Goal: Information Seeking & Learning: Learn about a topic

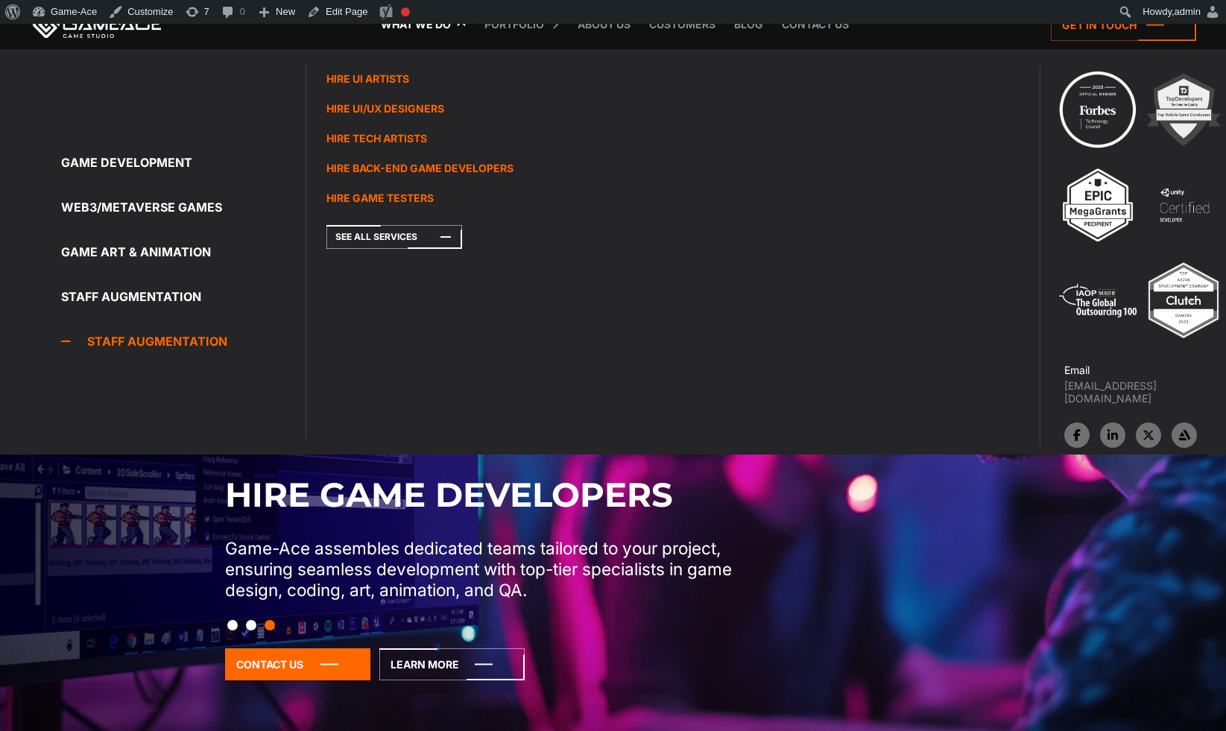
click at [184, 343] on link "Staff Augmentation" at bounding box center [183, 341] width 244 height 30
click at [387, 247] on icon at bounding box center [394, 237] width 136 height 24
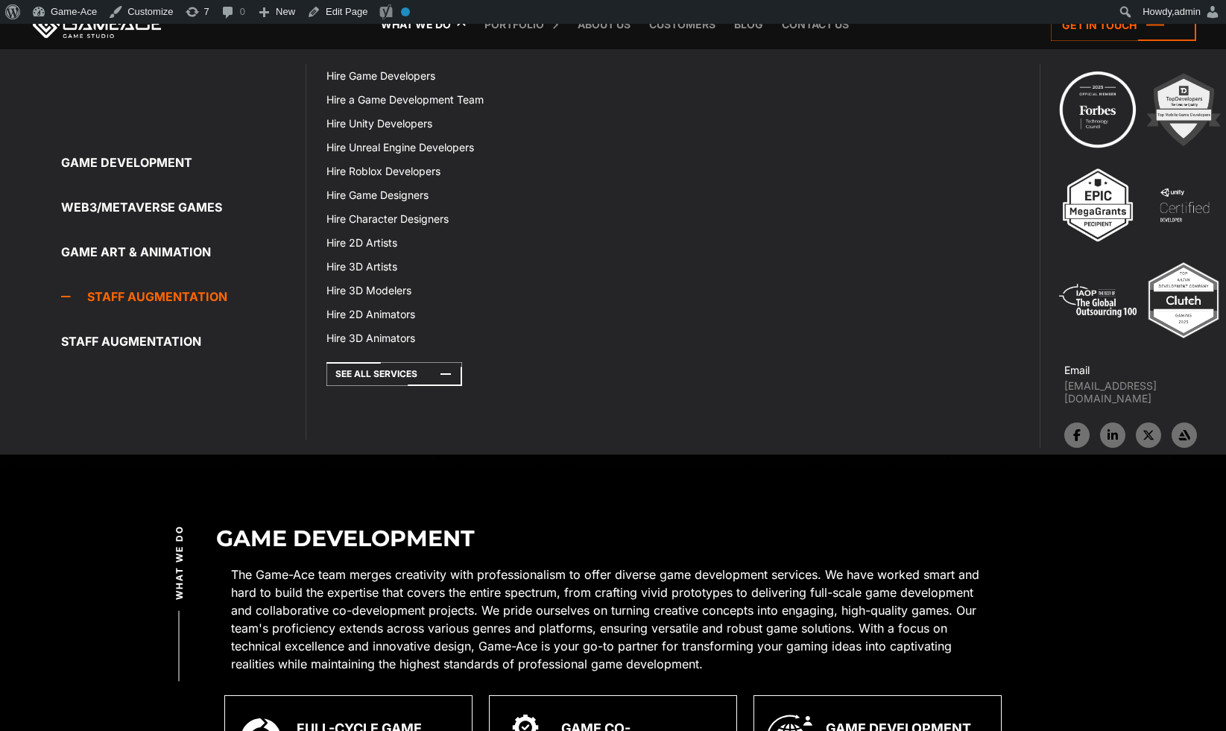
click at [180, 300] on link "Staff Augmentation" at bounding box center [183, 297] width 244 height 30
click at [162, 300] on link "Staff Augmentation" at bounding box center [183, 297] width 244 height 30
click at [141, 300] on link "Staff Augmentation" at bounding box center [183, 297] width 244 height 30
click at [137, 299] on link "Staff Augmentation" at bounding box center [183, 297] width 244 height 30
click at [134, 299] on link "Staff Augmentation" at bounding box center [183, 297] width 244 height 30
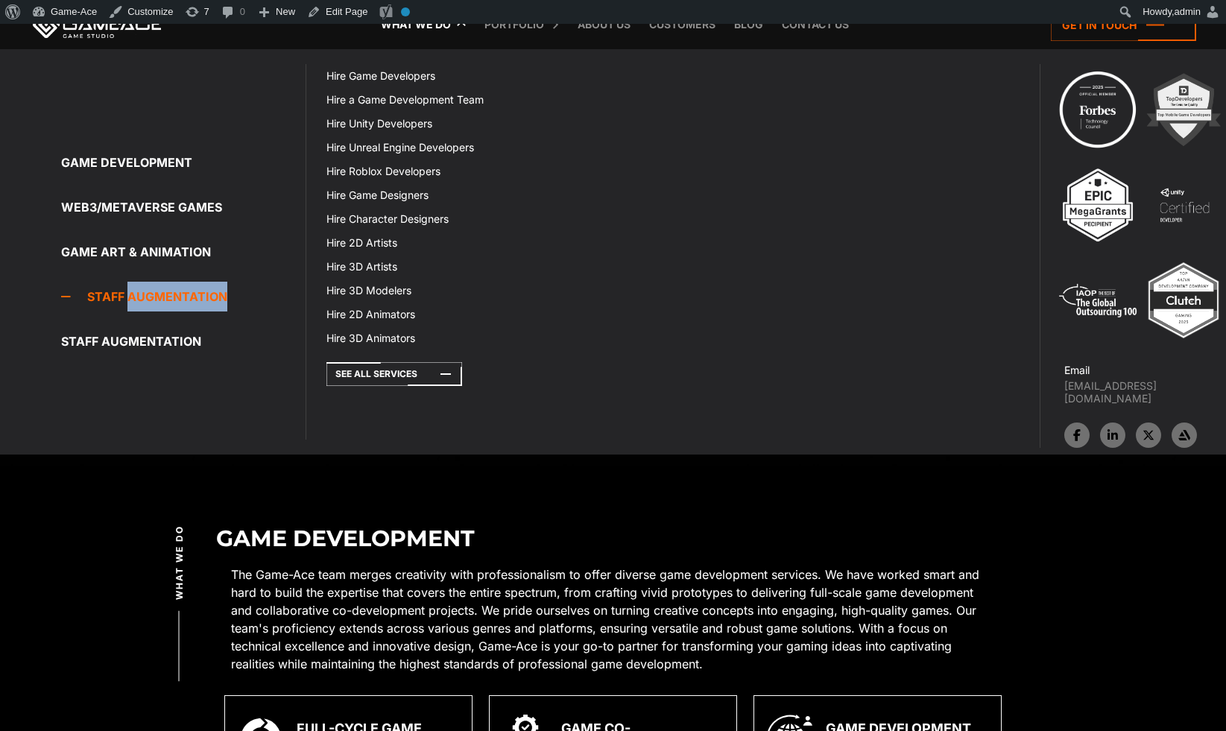
click at [133, 298] on link "Staff Augmentation" at bounding box center [183, 297] width 244 height 30
click at [132, 299] on link "Staff Augmentation" at bounding box center [183, 297] width 244 height 30
click at [107, 301] on link "Staff Augmentation" at bounding box center [183, 297] width 244 height 30
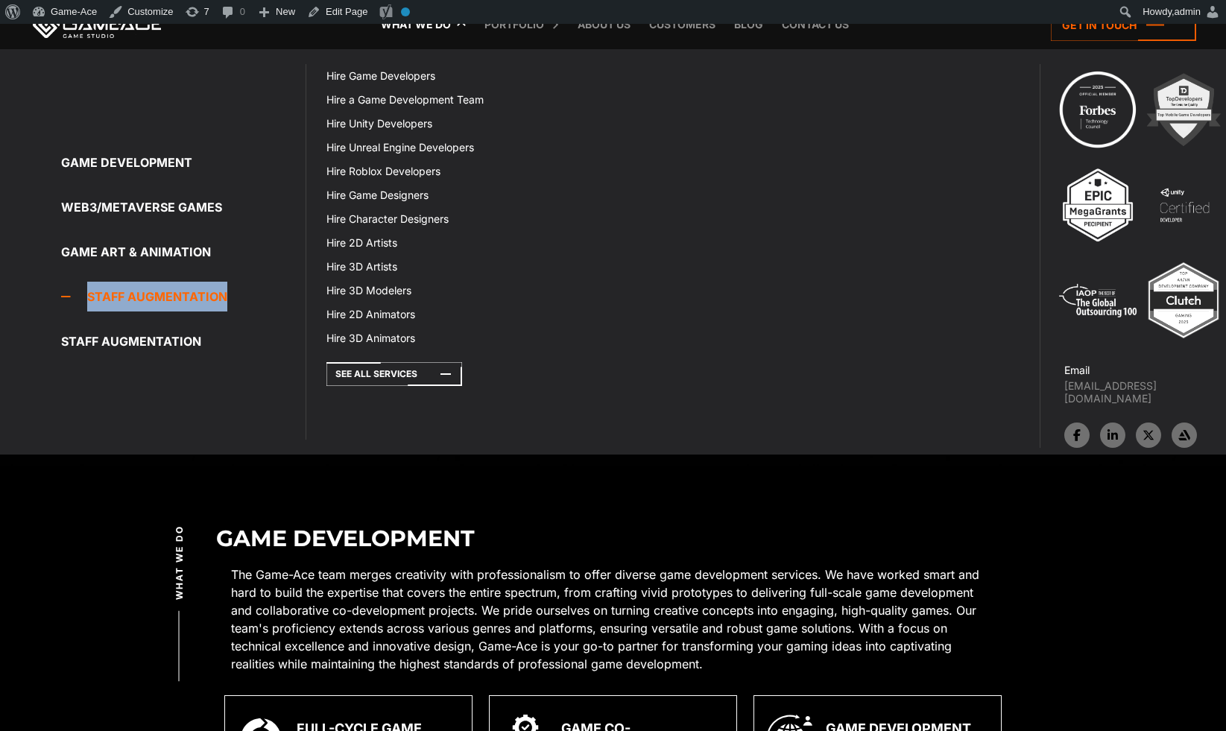
click at [164, 300] on link "Staff Augmentation" at bounding box center [183, 297] width 244 height 30
click at [202, 298] on link "Staff Augmentation" at bounding box center [183, 297] width 244 height 30
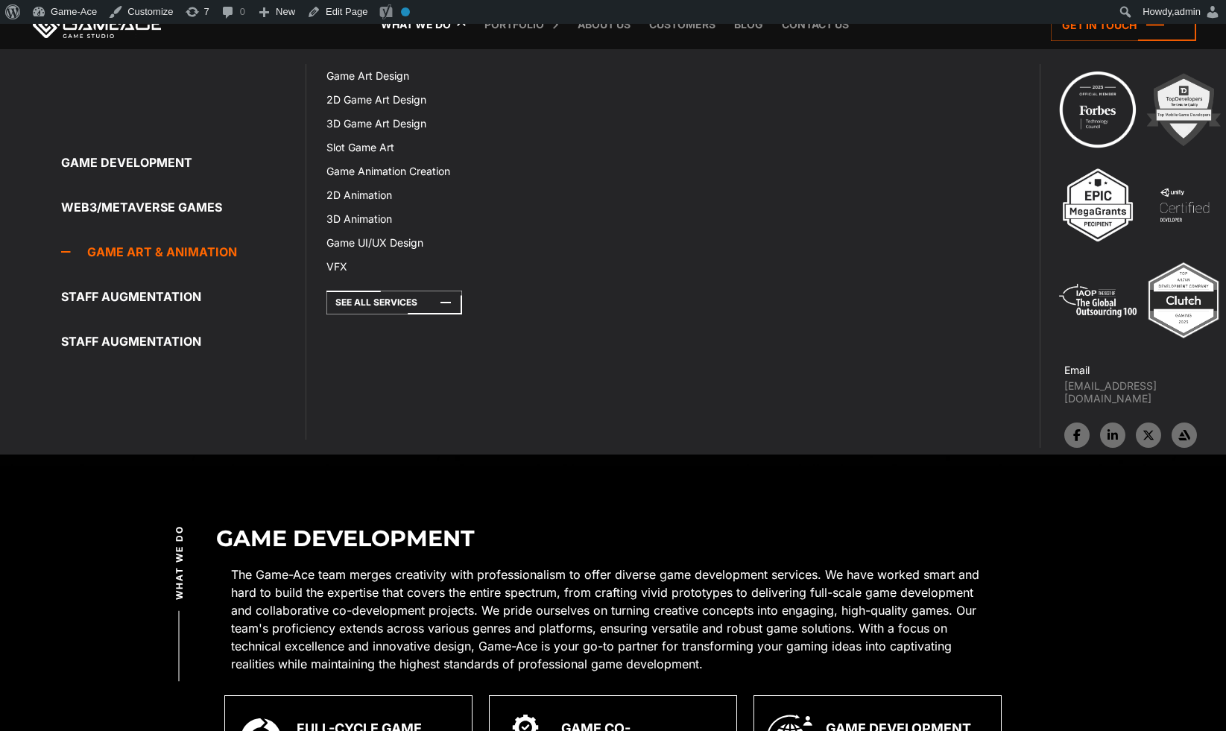
click at [143, 256] on link "Game Art & Animation" at bounding box center [183, 252] width 244 height 30
click at [153, 253] on link "Game Art & Animation" at bounding box center [183, 252] width 244 height 30
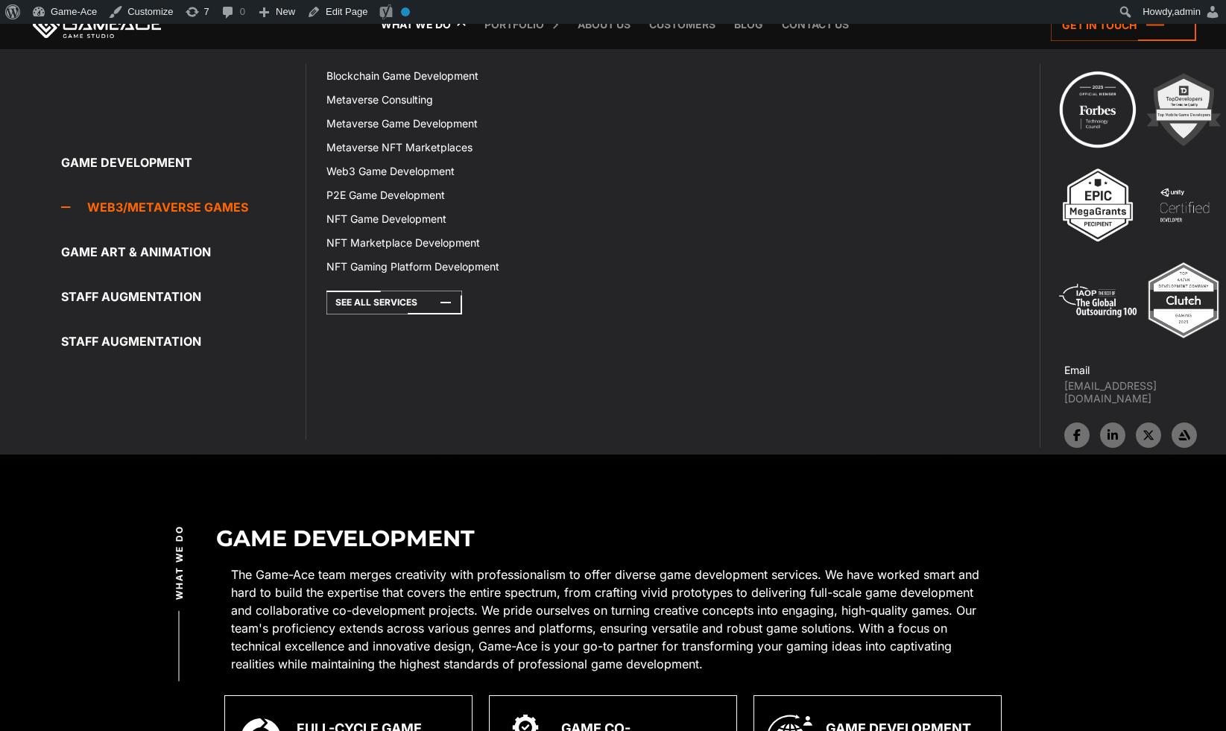
click at [162, 206] on link "Web3/Metaverse Games" at bounding box center [183, 207] width 244 height 30
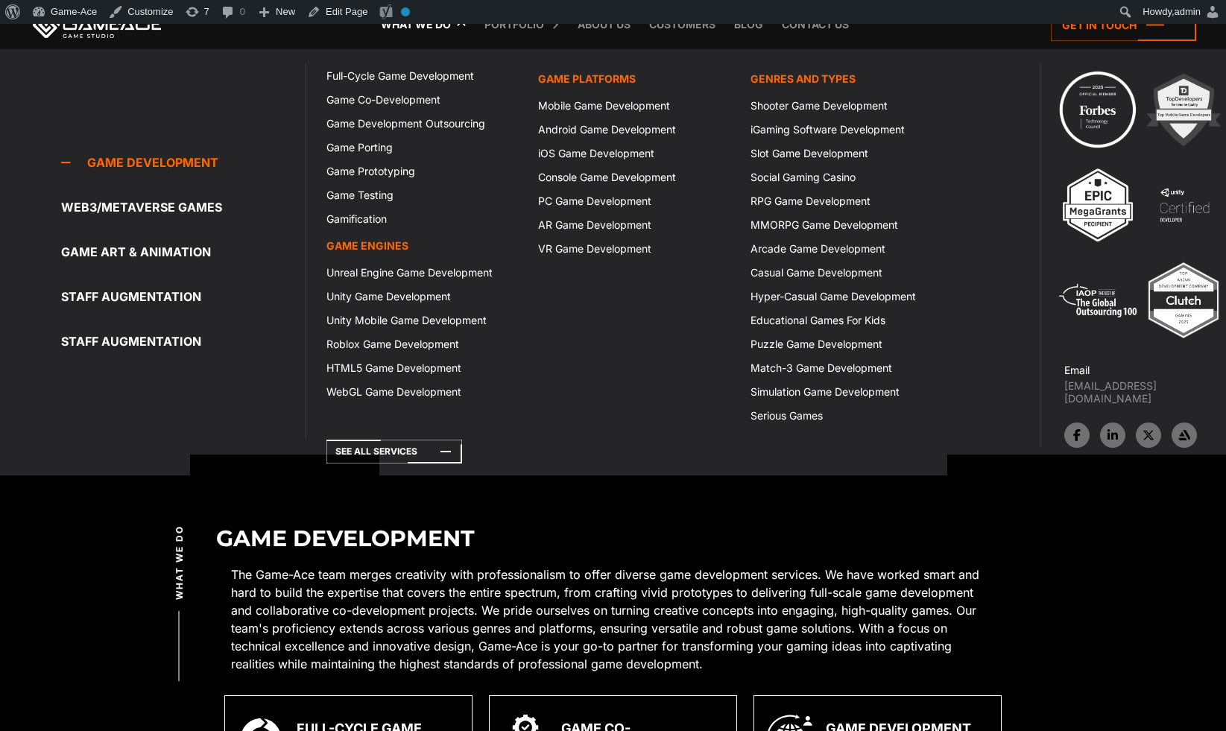
click at [151, 161] on link "Game development" at bounding box center [183, 163] width 244 height 30
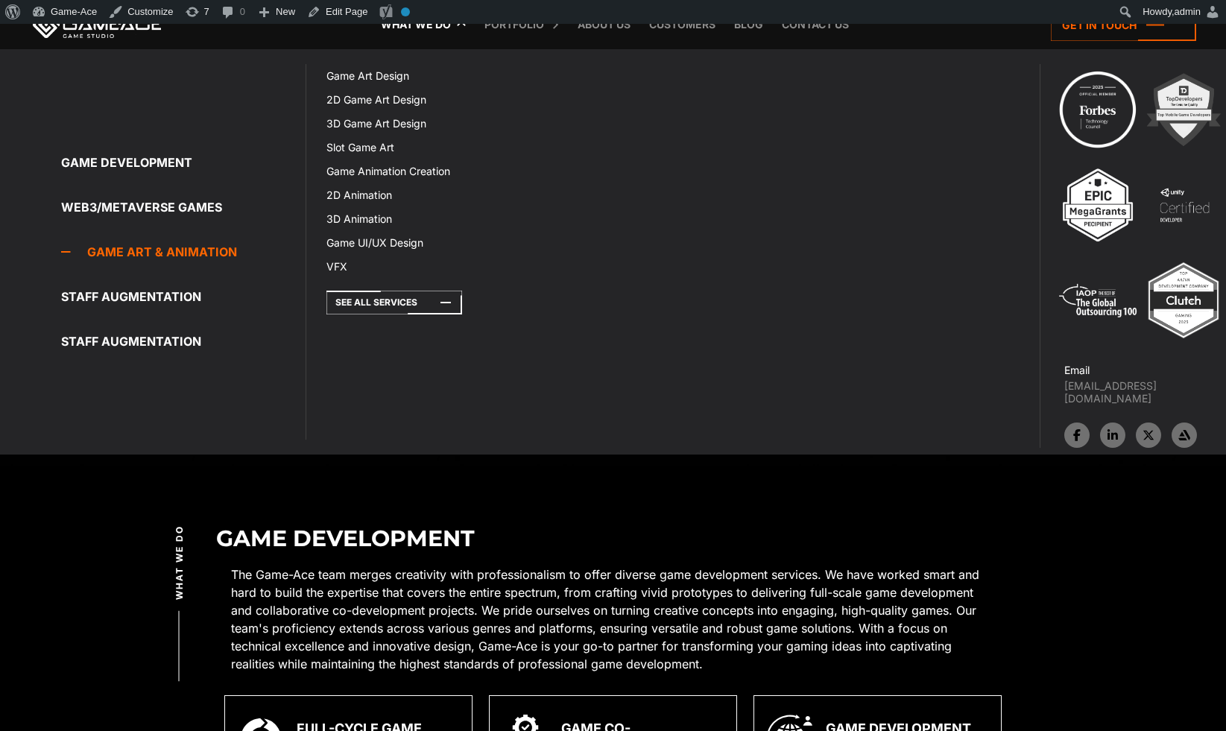
click at [153, 253] on link "Game Art & Animation" at bounding box center [183, 252] width 244 height 30
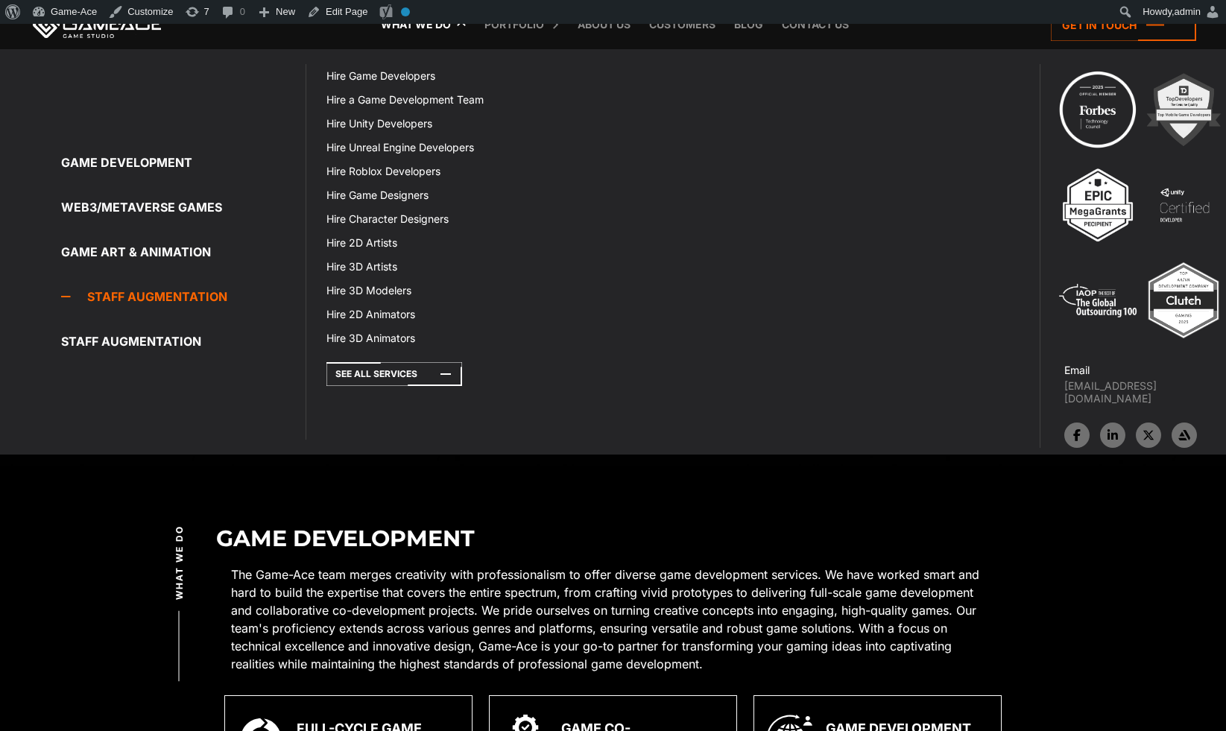
click at [156, 300] on link "Staff Augmentation" at bounding box center [183, 297] width 244 height 30
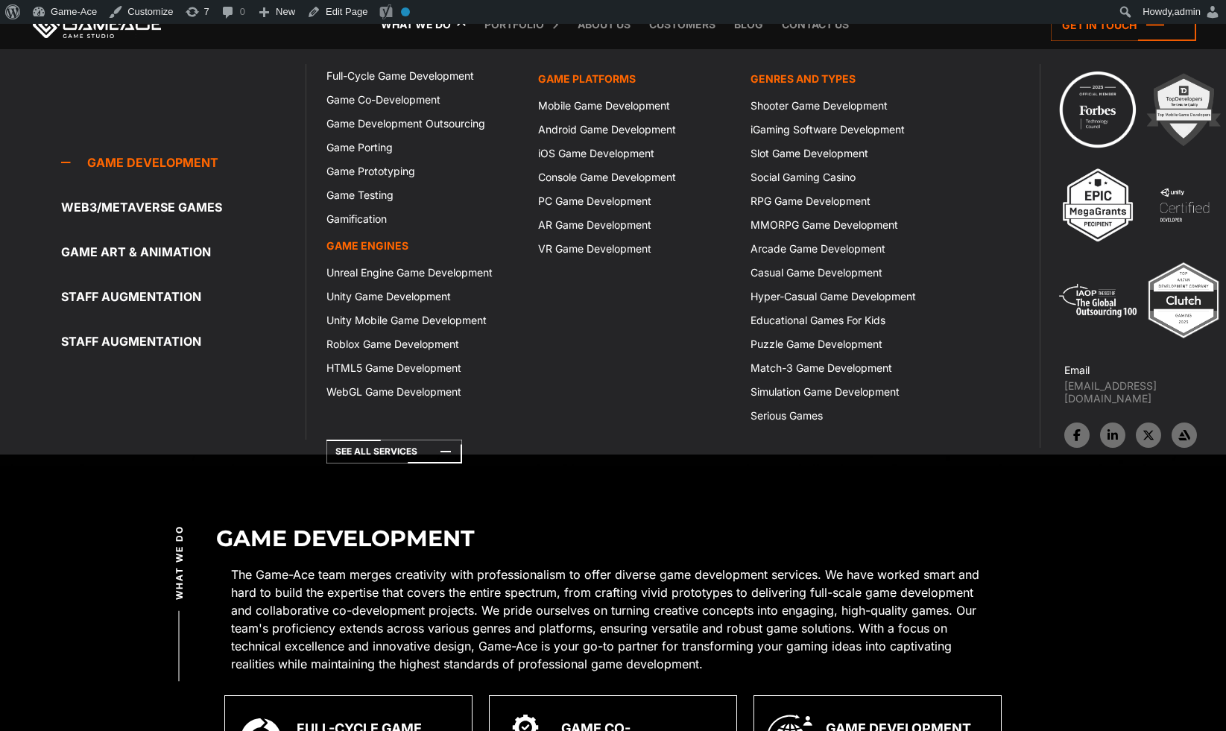
click at [185, 164] on link "Game development" at bounding box center [183, 163] width 244 height 30
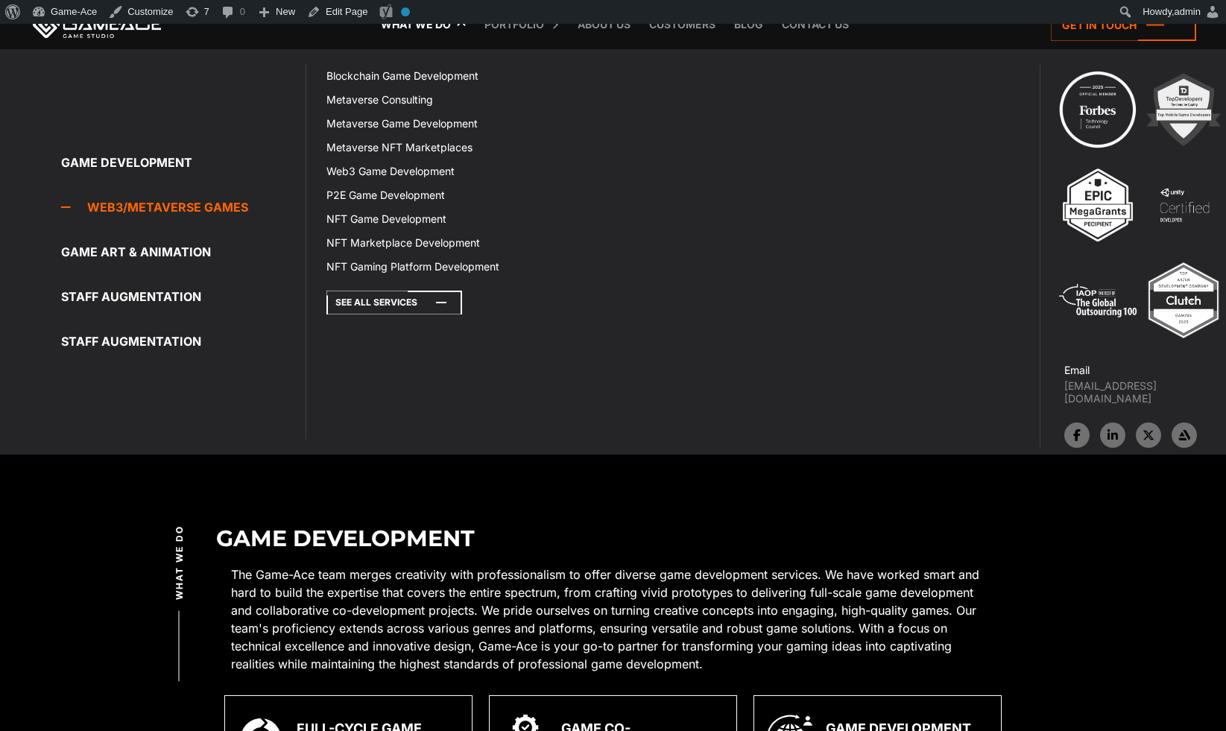
click at [370, 302] on icon at bounding box center [394, 303] width 136 height 24
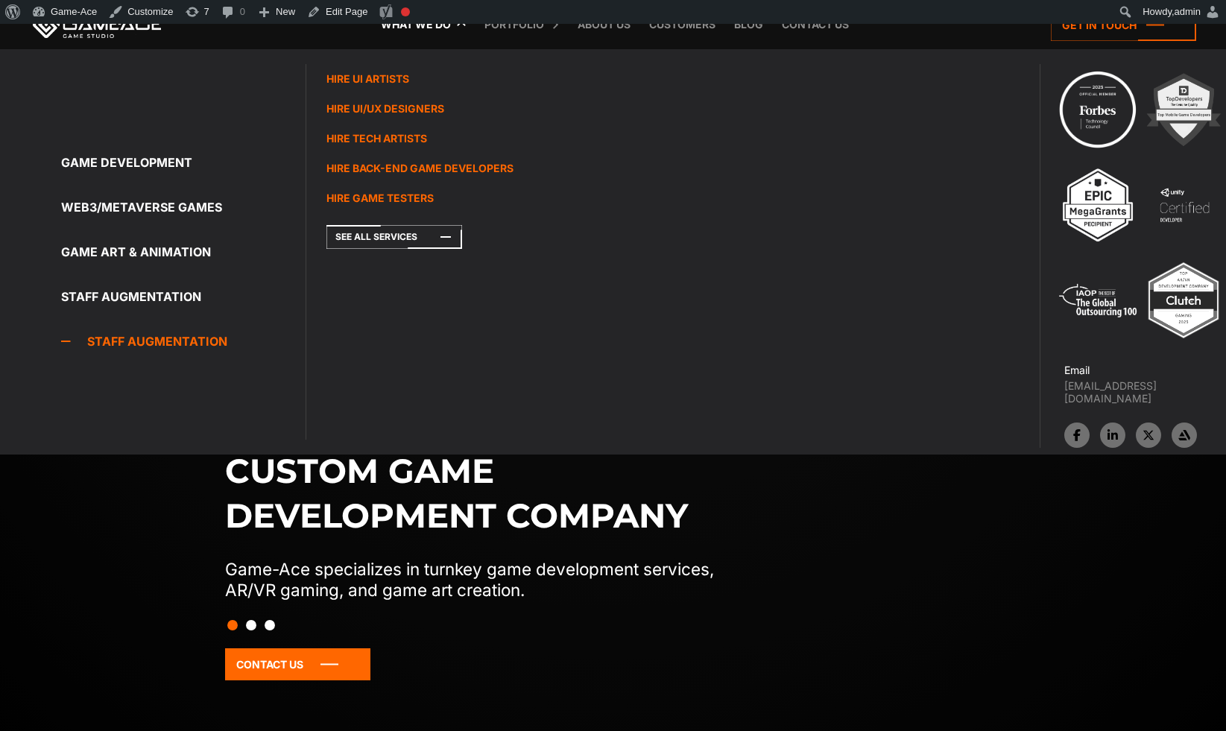
click at [429, 36] on link "What we do" at bounding box center [415, 24] width 85 height 49
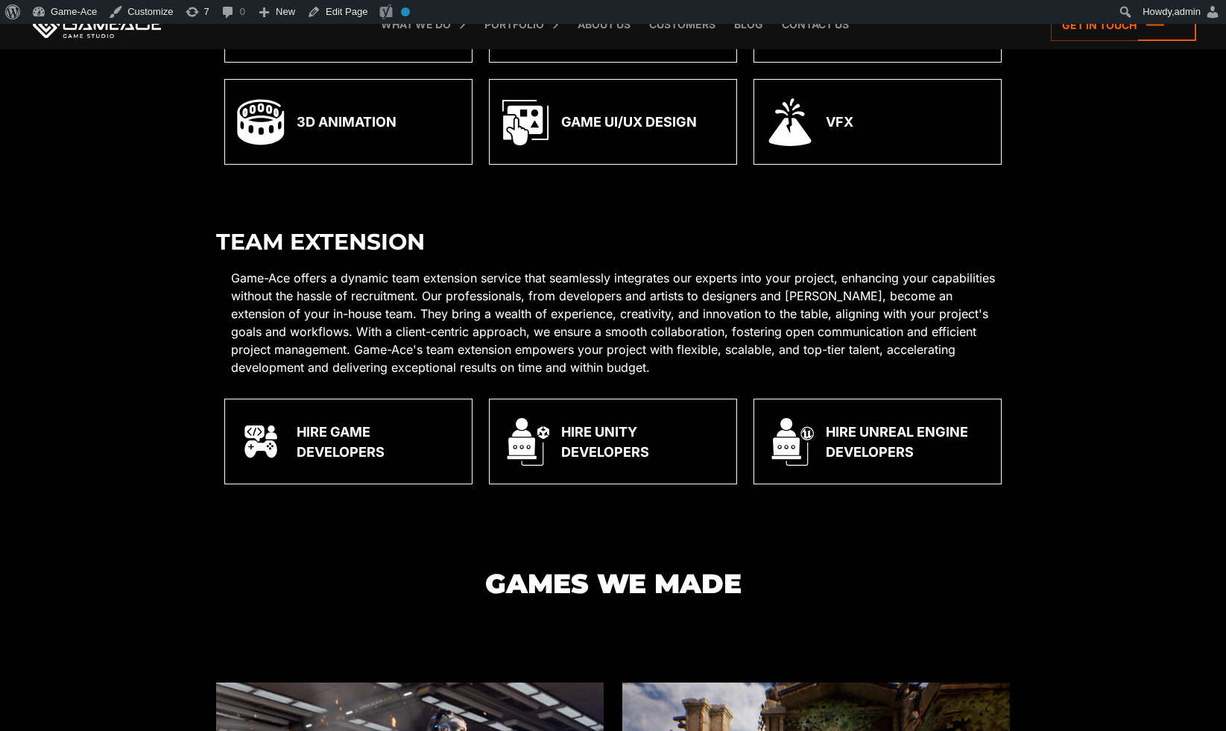
scroll to position [3457, 0]
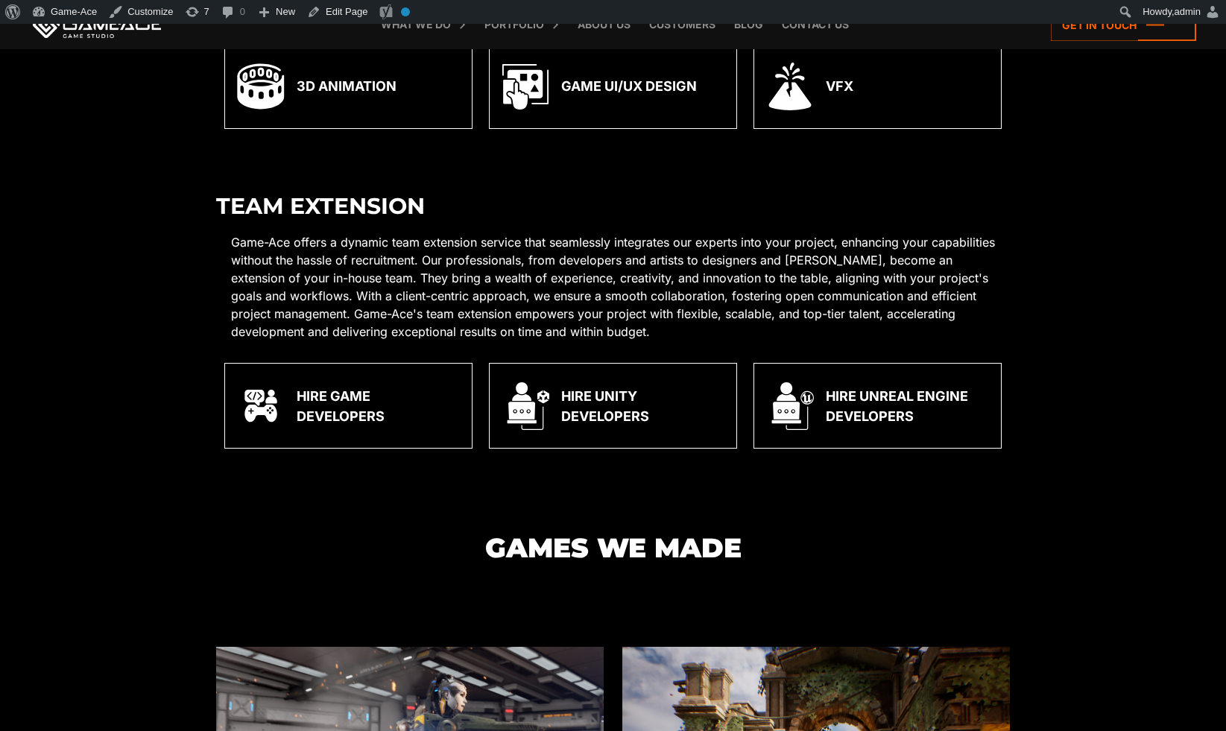
click at [315, 194] on h2 "Team Extension" at bounding box center [613, 206] width 794 height 25
click at [320, 201] on h2 "Team Extension" at bounding box center [613, 206] width 794 height 25
click at [360, 199] on h2 "Team Extension" at bounding box center [613, 206] width 794 height 25
click at [375, 205] on h2 "Team Extension" at bounding box center [613, 206] width 794 height 25
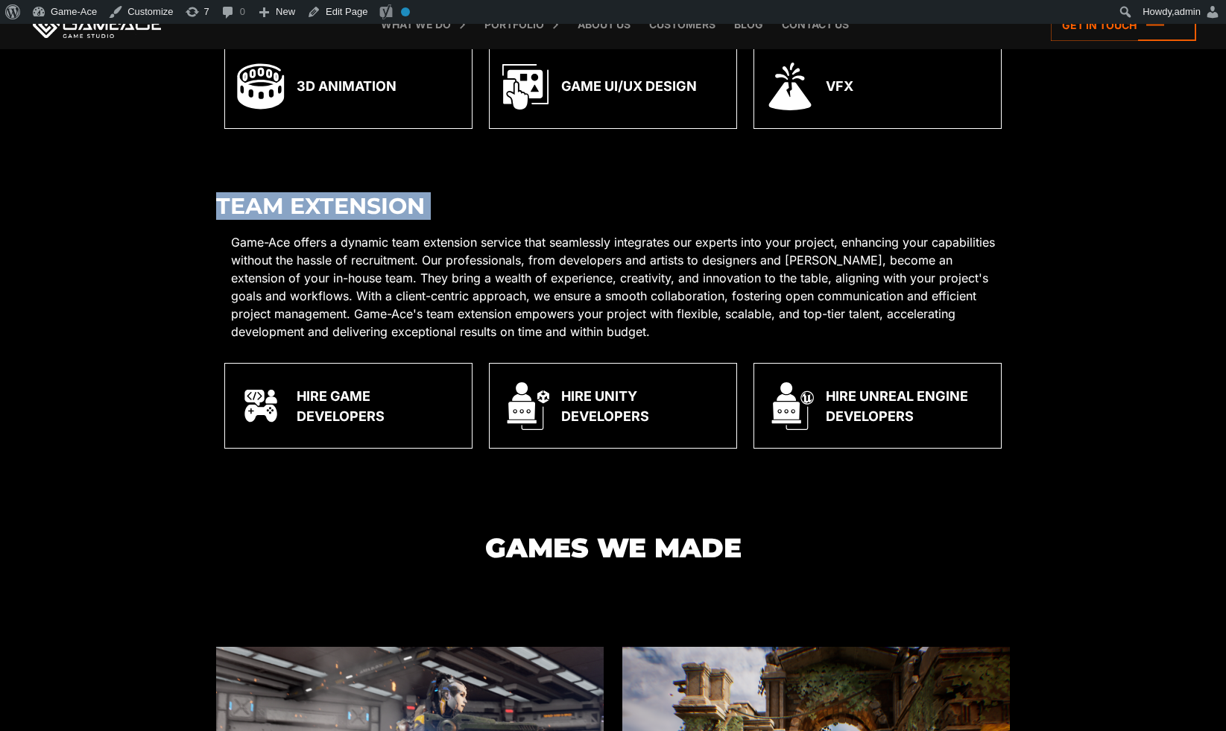
click at [375, 205] on h2 "Team Extension" at bounding box center [613, 206] width 794 height 25
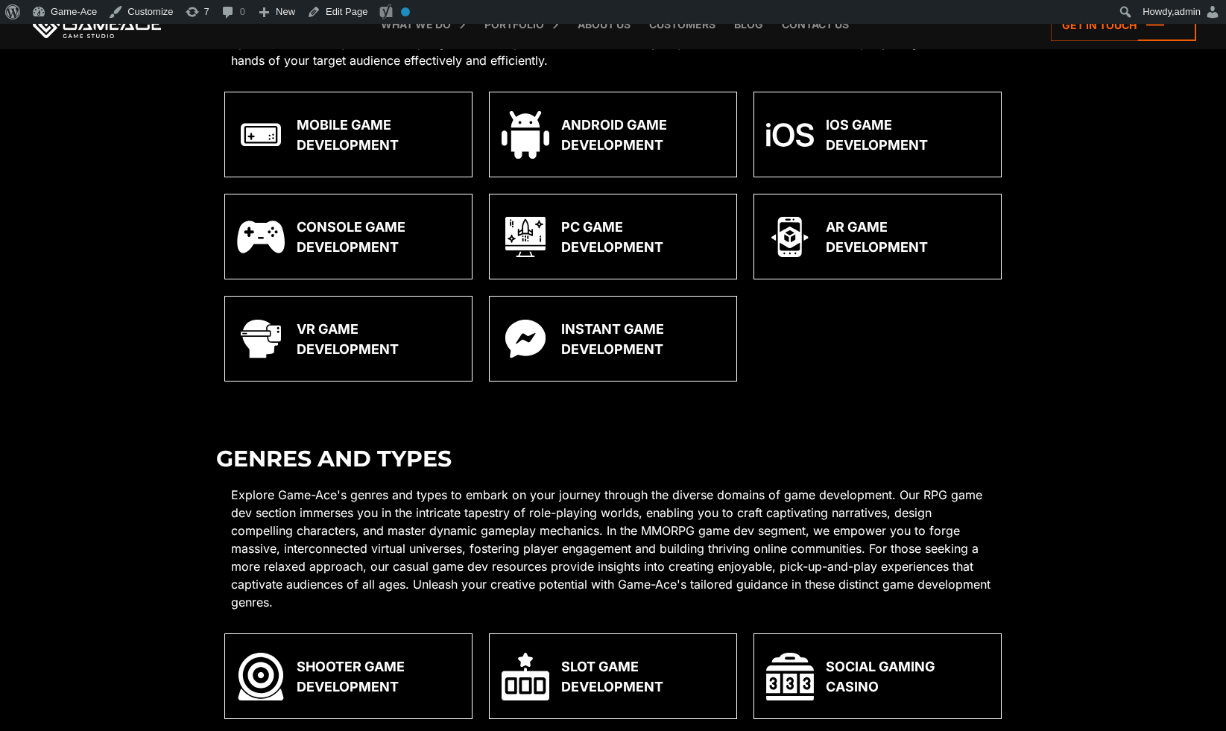
scroll to position [1381, 0]
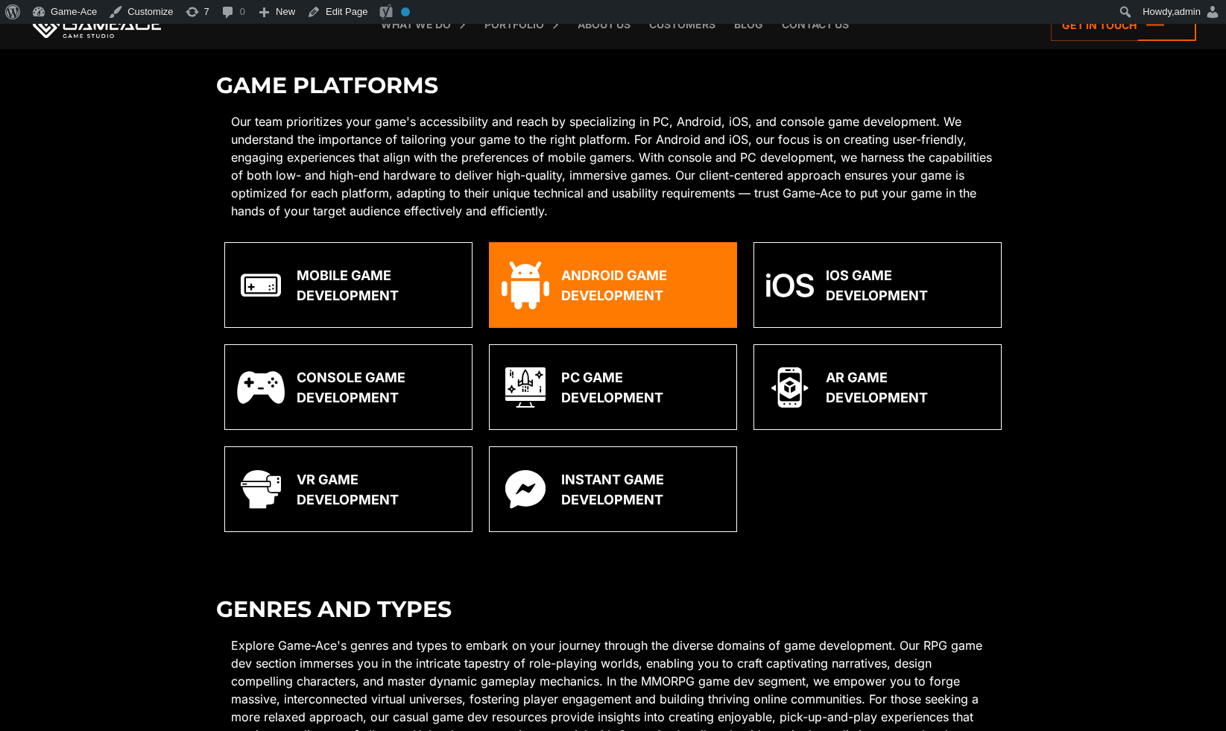
click at [598, 282] on div "Android Game Development" at bounding box center [642, 285] width 163 height 40
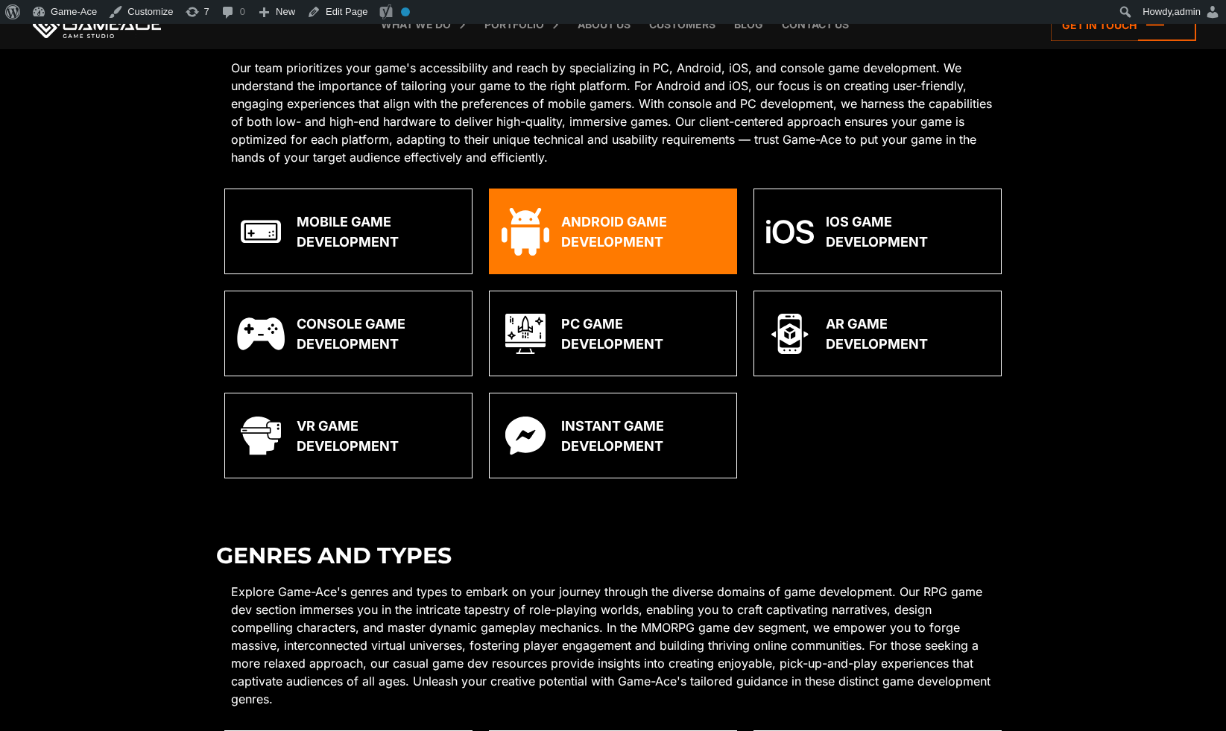
click at [596, 254] on div "Android Game Development" at bounding box center [613, 232] width 248 height 86
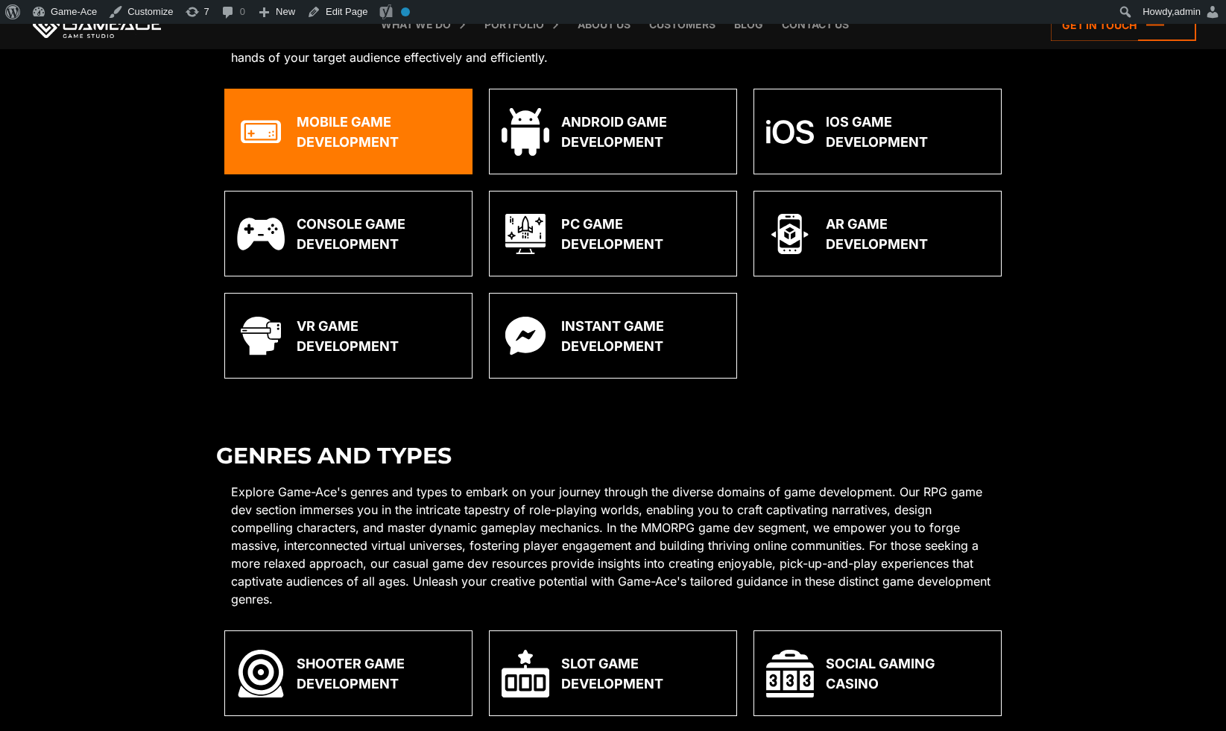
click at [414, 221] on div "Console Game Development" at bounding box center [348, 234] width 248 height 86
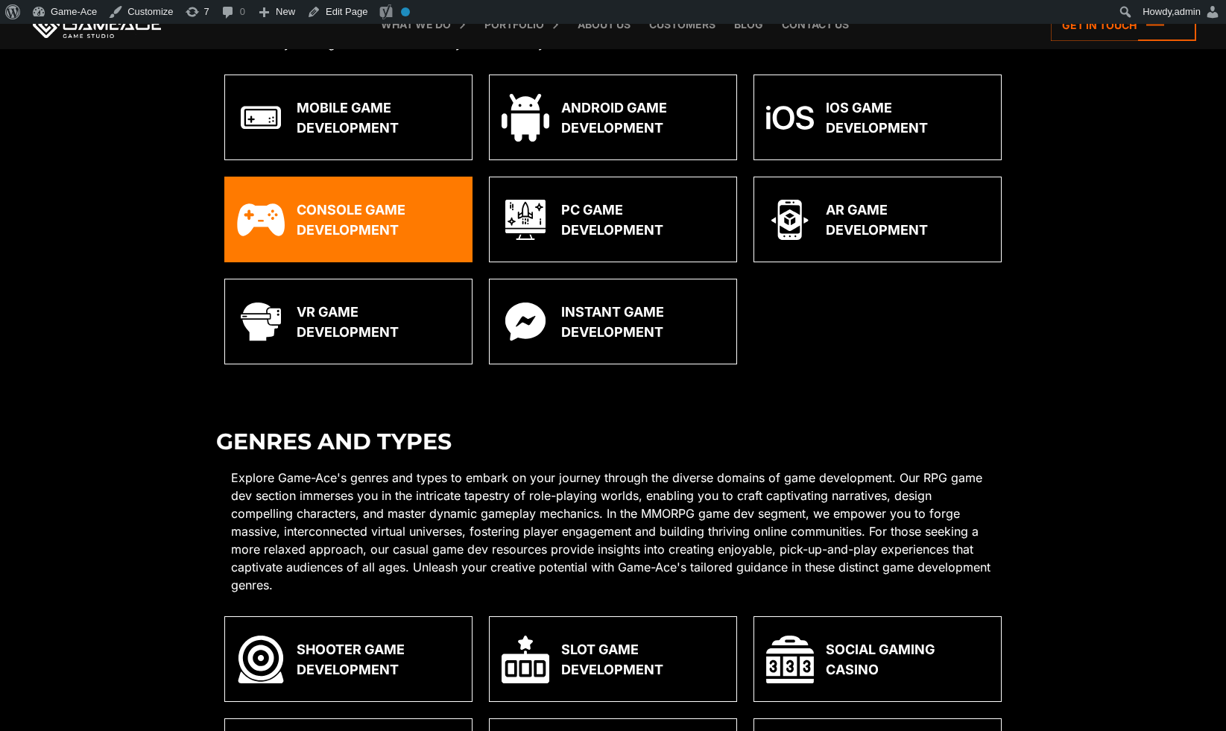
click at [373, 219] on div "Console Game Development" at bounding box center [378, 220] width 163 height 40
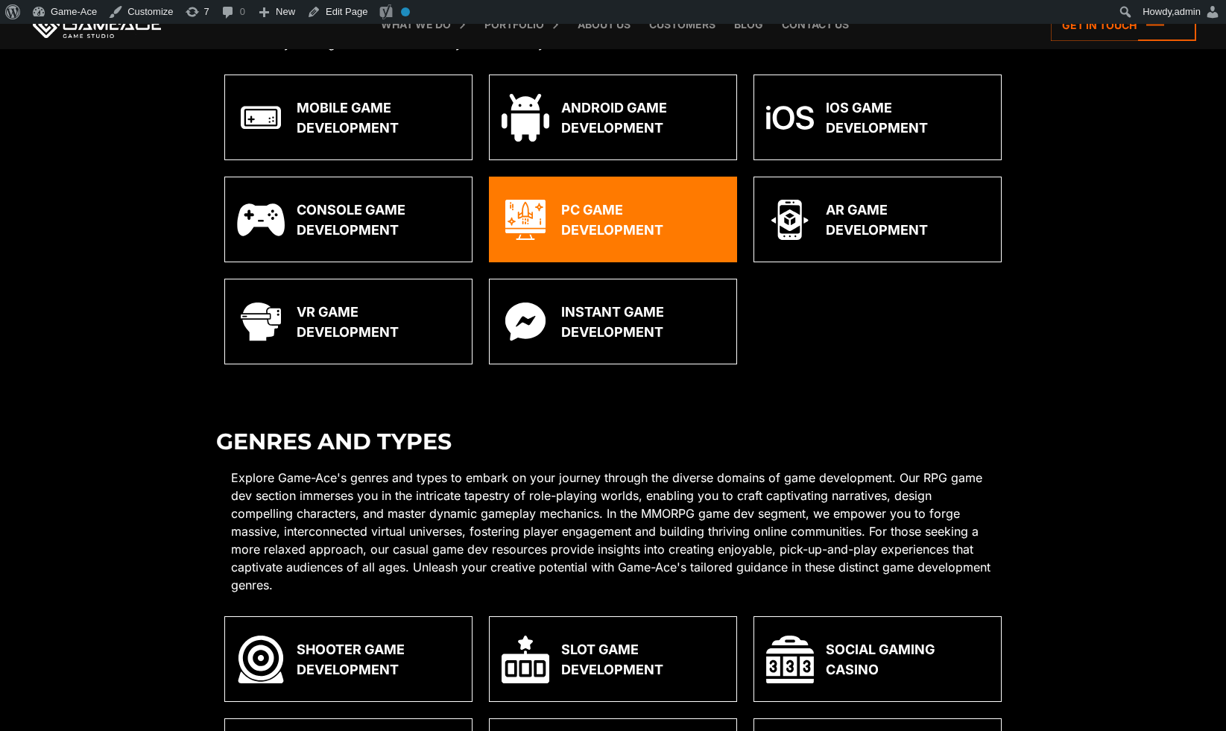
click at [575, 221] on div "PC Game Development" at bounding box center [642, 220] width 163 height 40
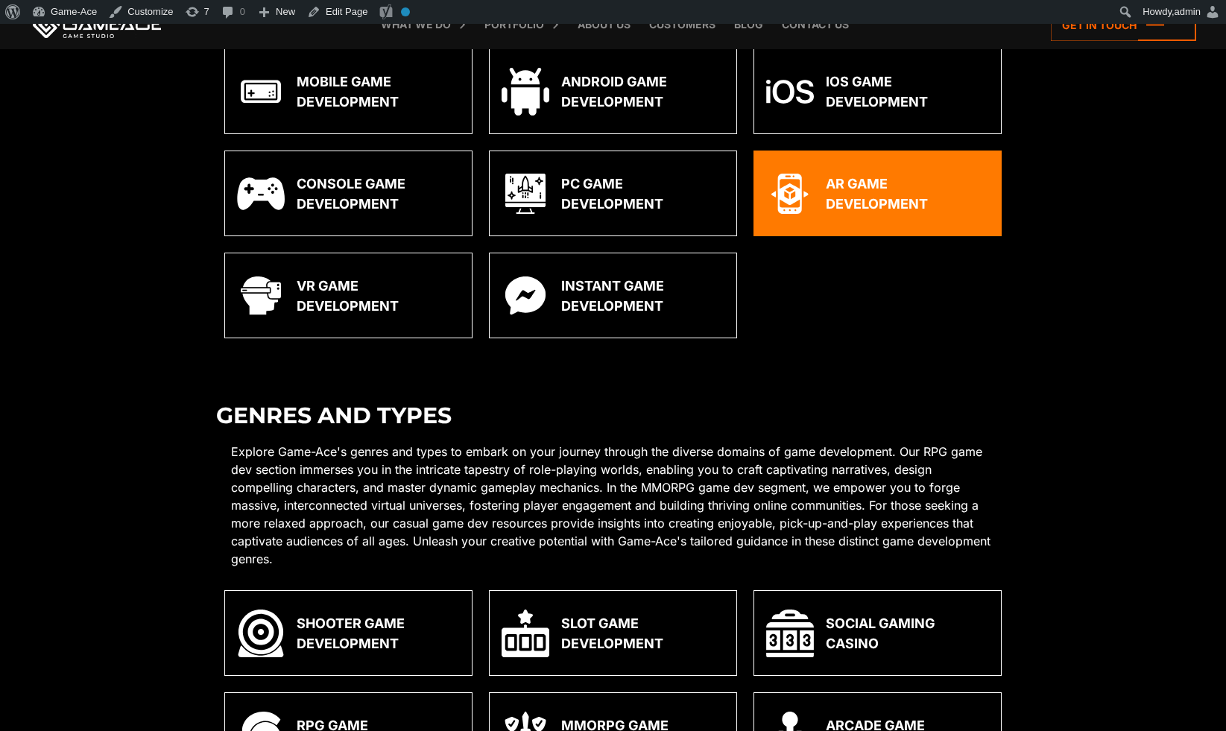
click at [846, 216] on div "AR Game Development" at bounding box center [877, 194] width 248 height 86
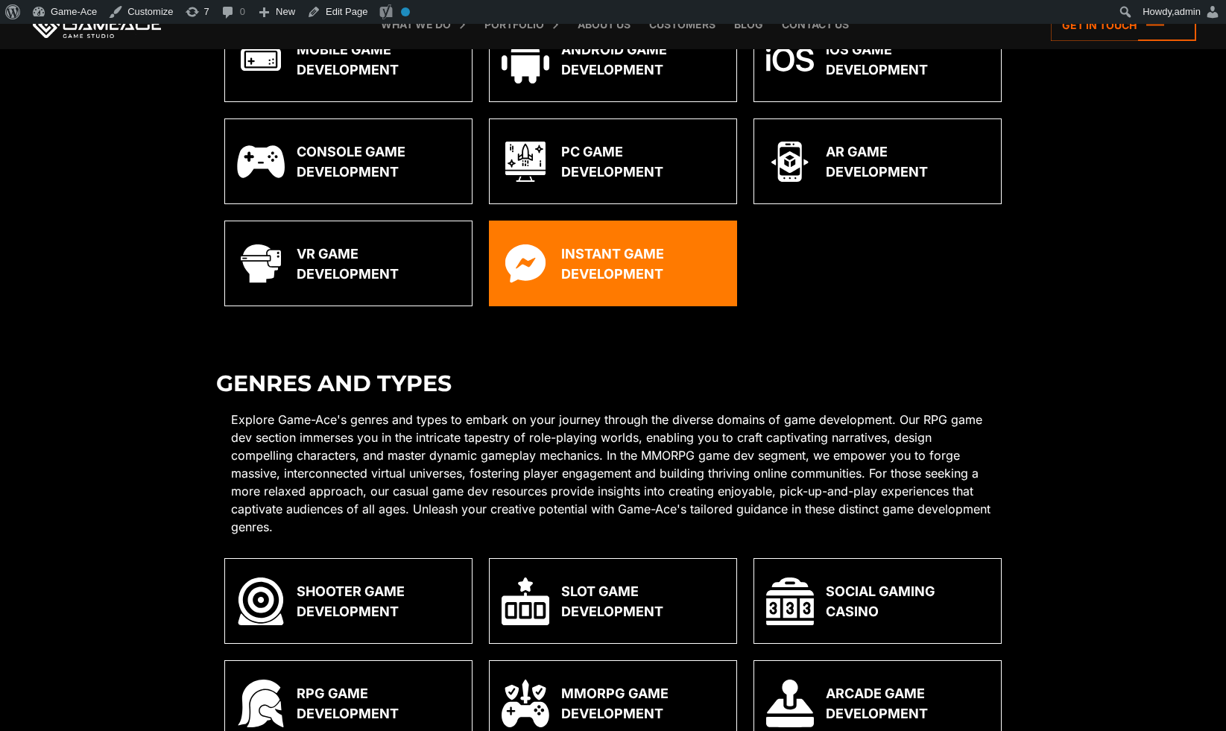
click at [615, 282] on div "Instant Game Development" at bounding box center [642, 264] width 163 height 40
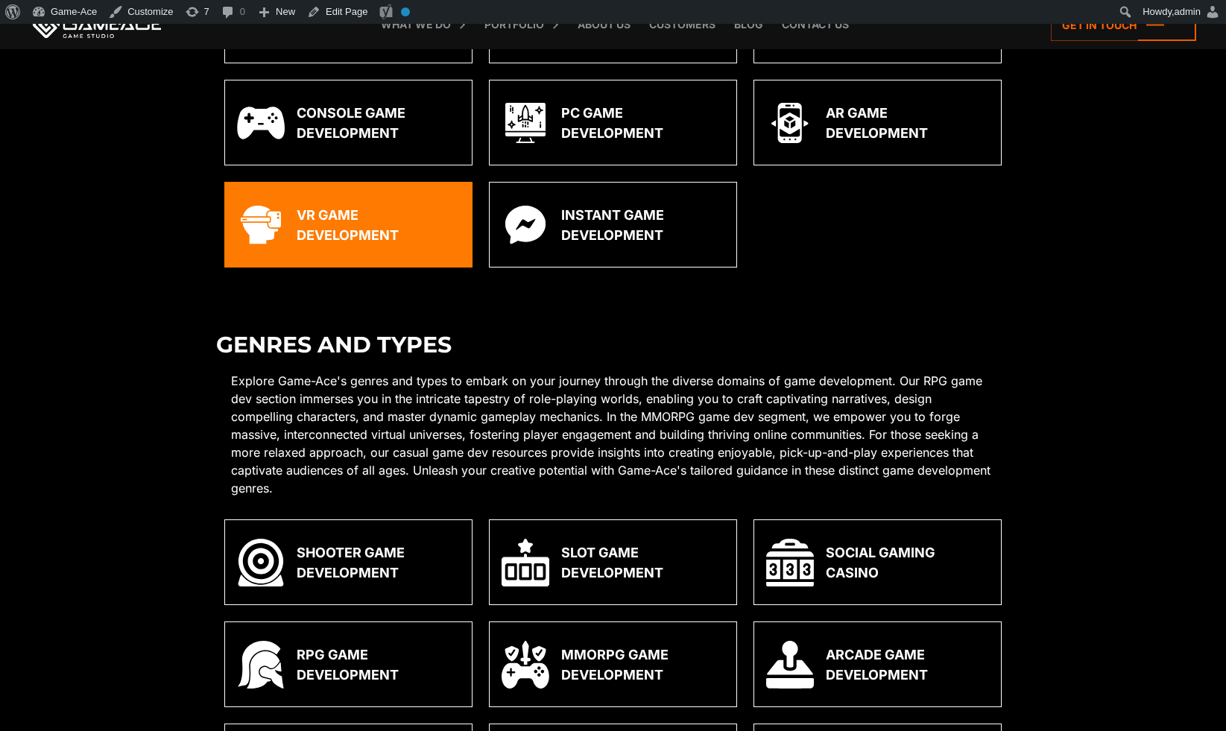
click at [423, 261] on div "VR Game Development" at bounding box center [348, 225] width 248 height 86
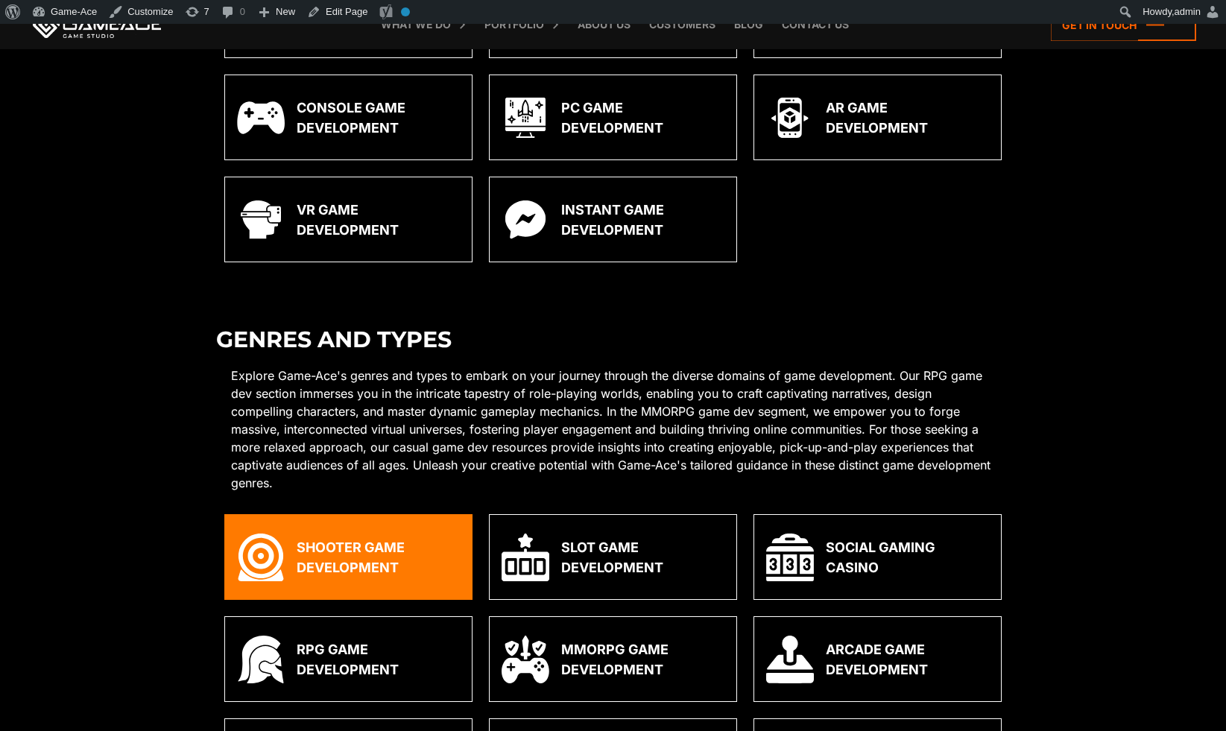
click at [413, 545] on div "Shooter Game Development" at bounding box center [378, 557] width 163 height 40
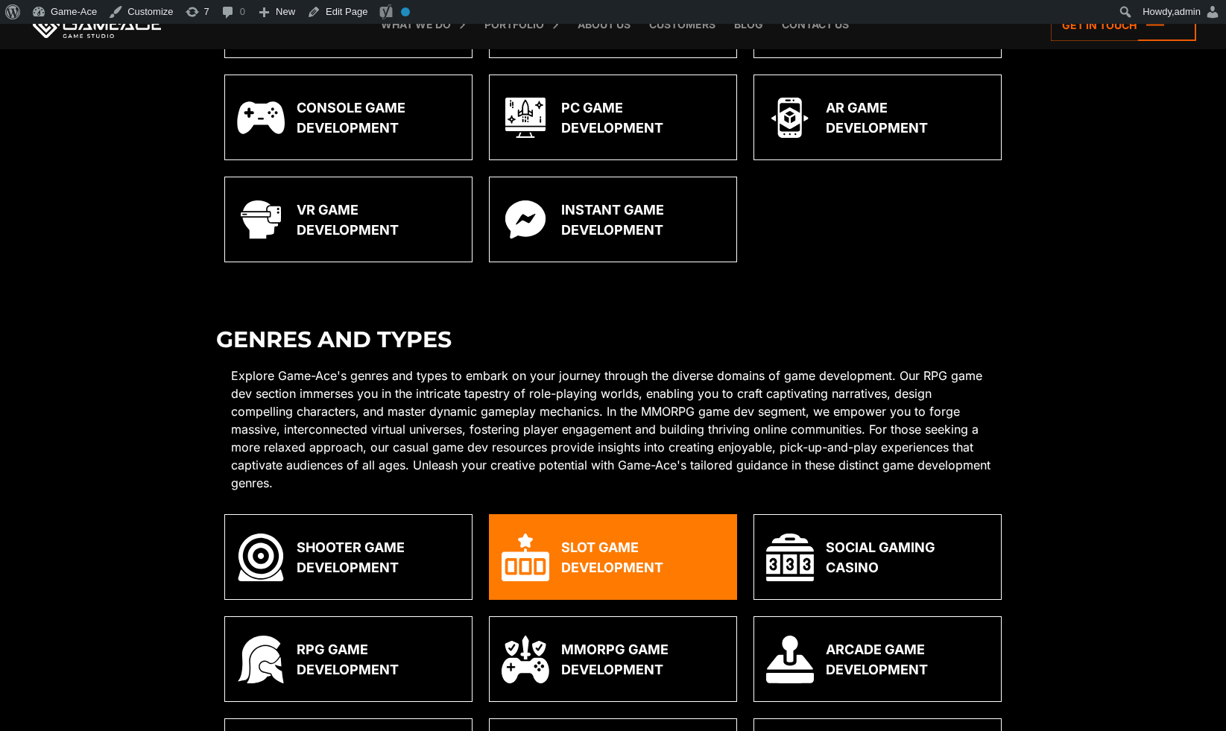
scroll to position [1650, 0]
click at [614, 568] on div "Slot Game Development" at bounding box center [642, 557] width 163 height 40
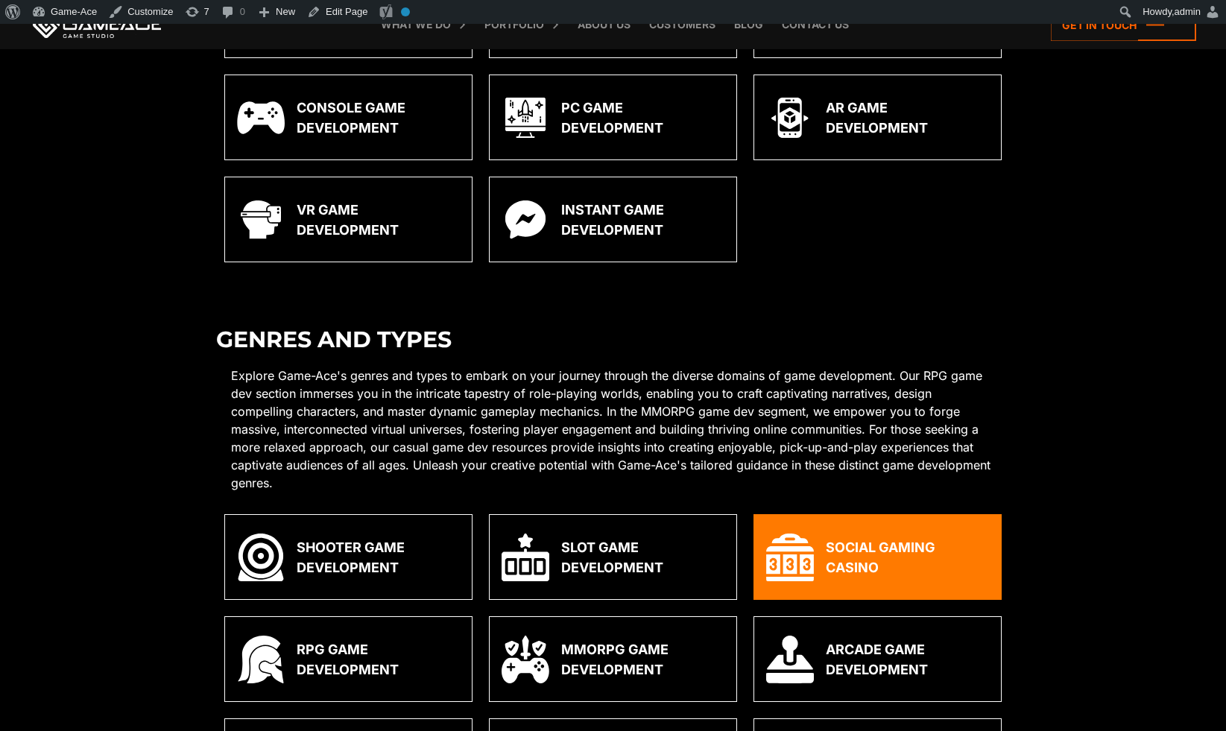
click at [831, 545] on div "Social Gaming Casino" at bounding box center [907, 557] width 163 height 40
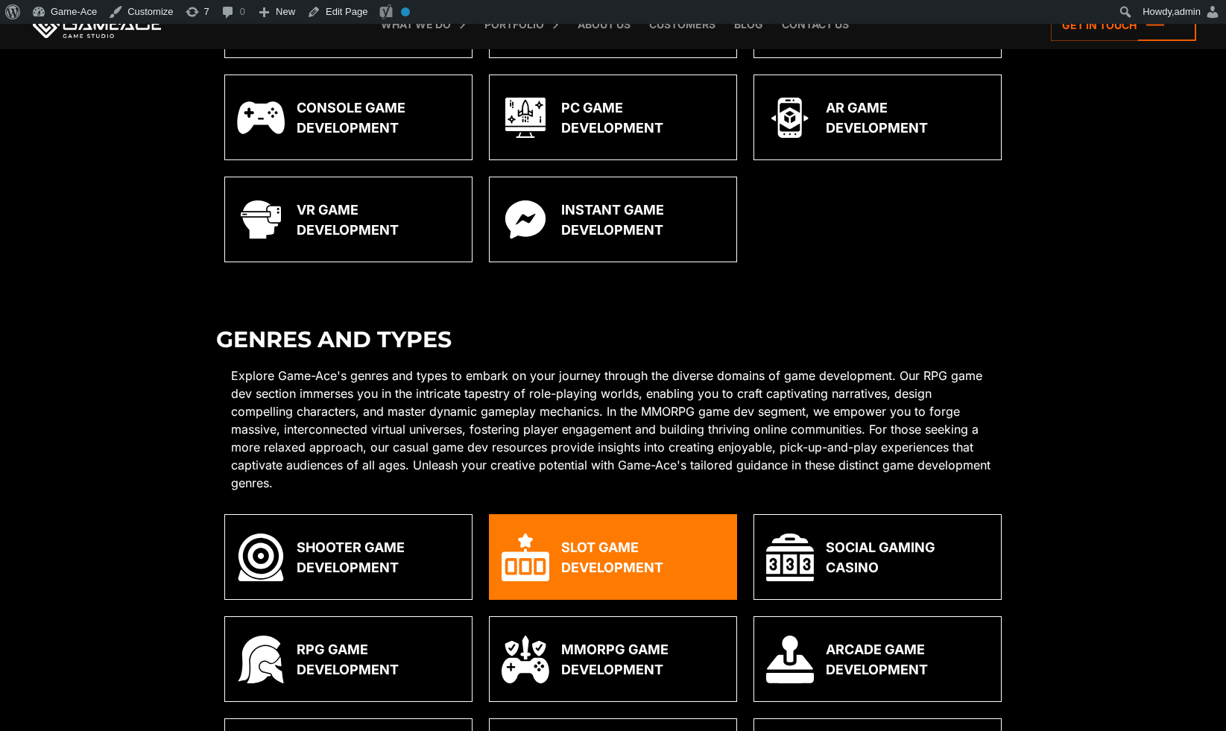
click at [609, 551] on div "Slot Game Development" at bounding box center [642, 557] width 163 height 40
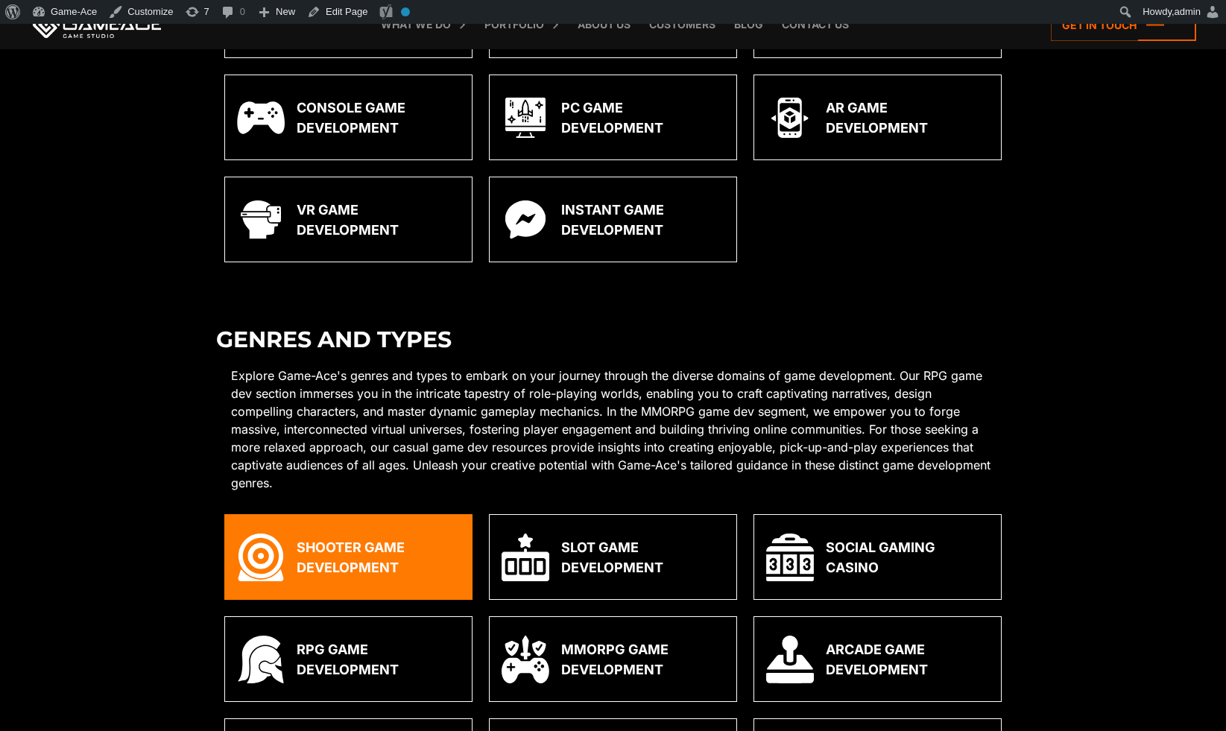
click at [413, 538] on div "Shooter Game Development" at bounding box center [378, 557] width 163 height 40
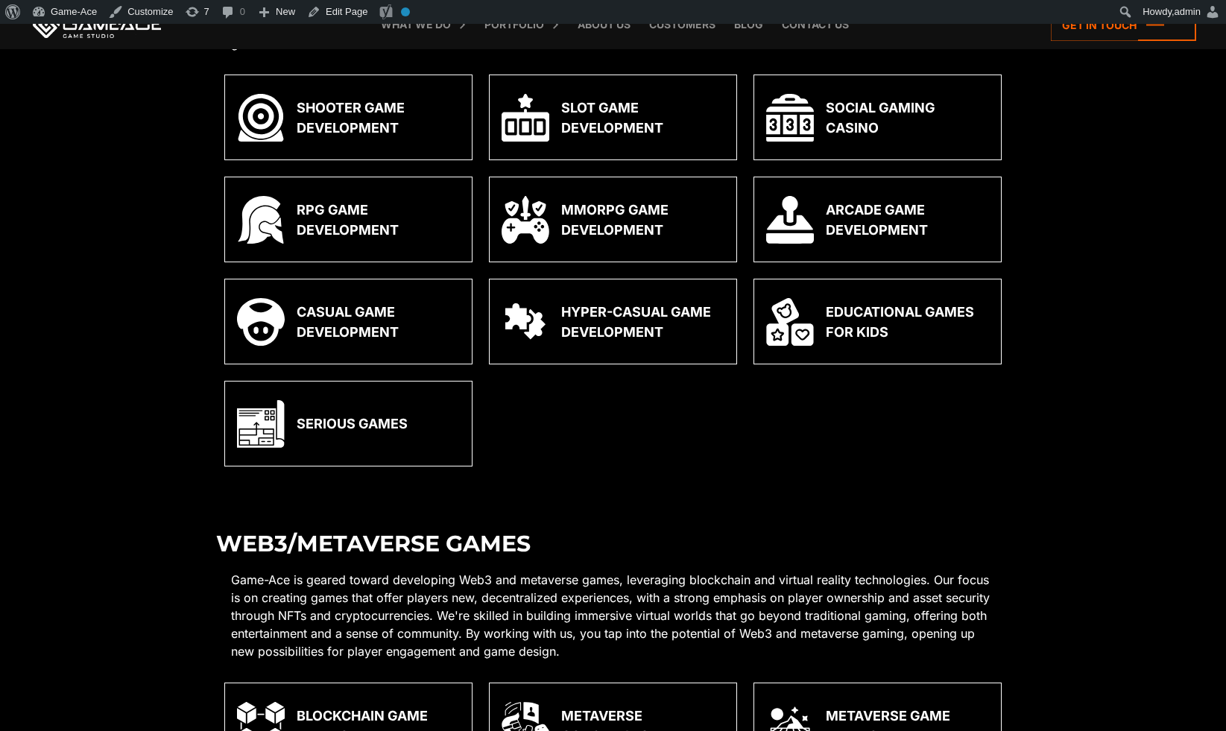
click at [705, 481] on div "Serious Games Serious Games" at bounding box center [613, 432] width 794 height 102
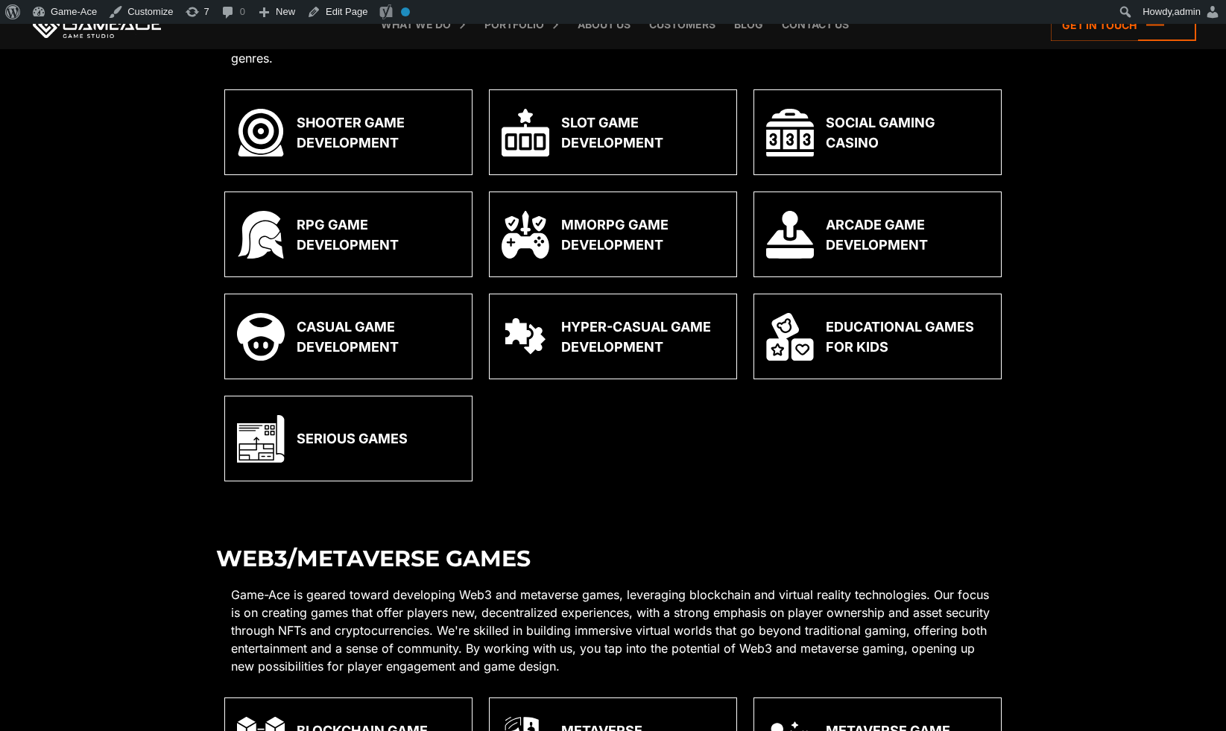
scroll to position [2090, 0]
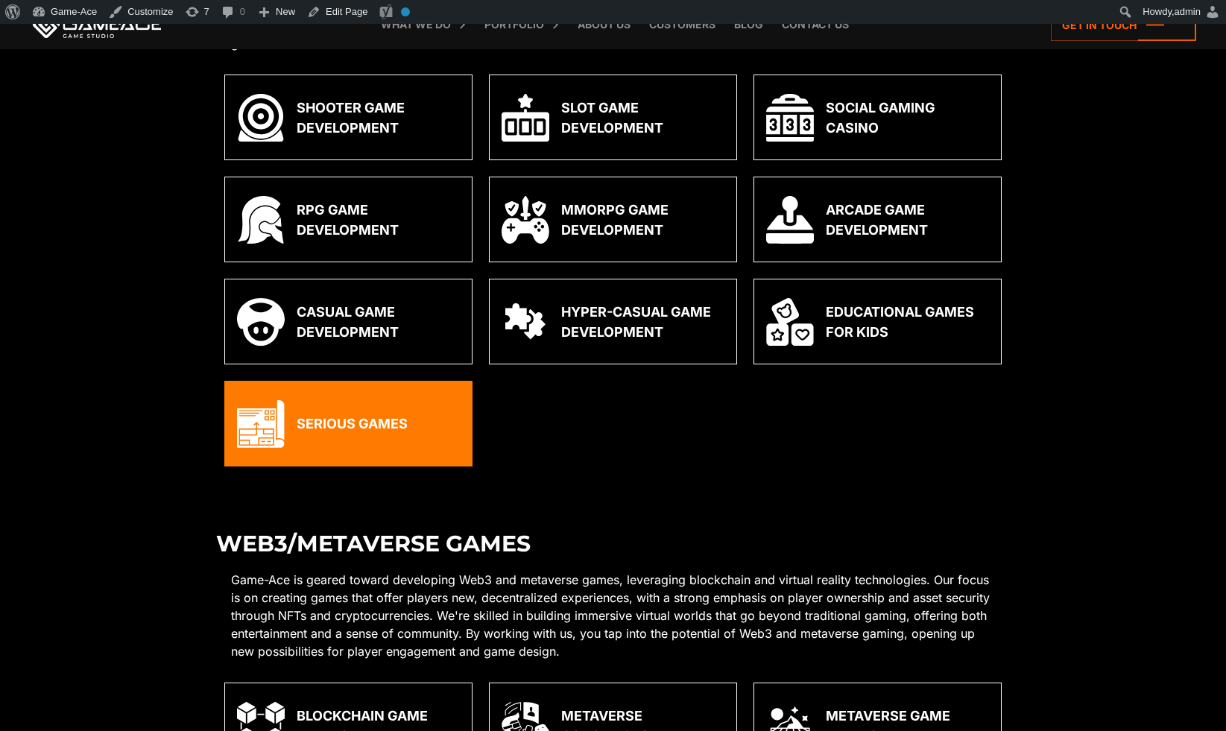
click at [366, 414] on div "Serious Games" at bounding box center [352, 424] width 111 height 20
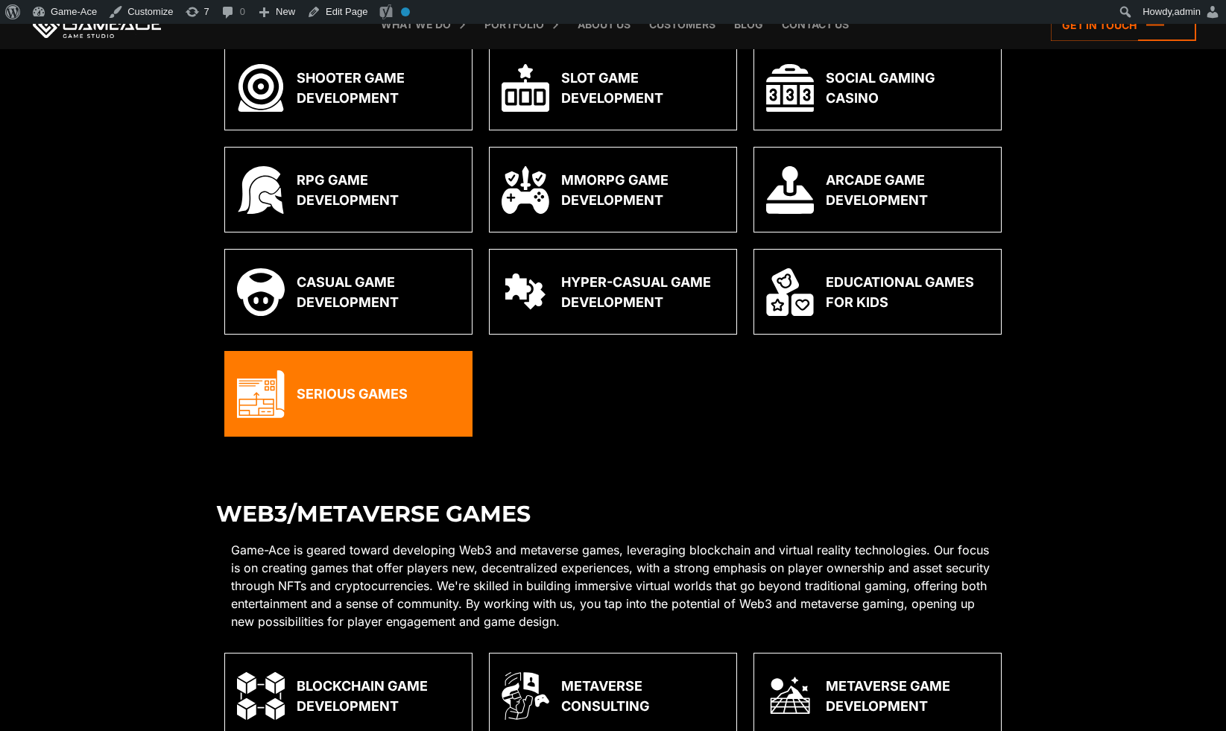
click at [384, 399] on div "Serious Games" at bounding box center [352, 394] width 111 height 20
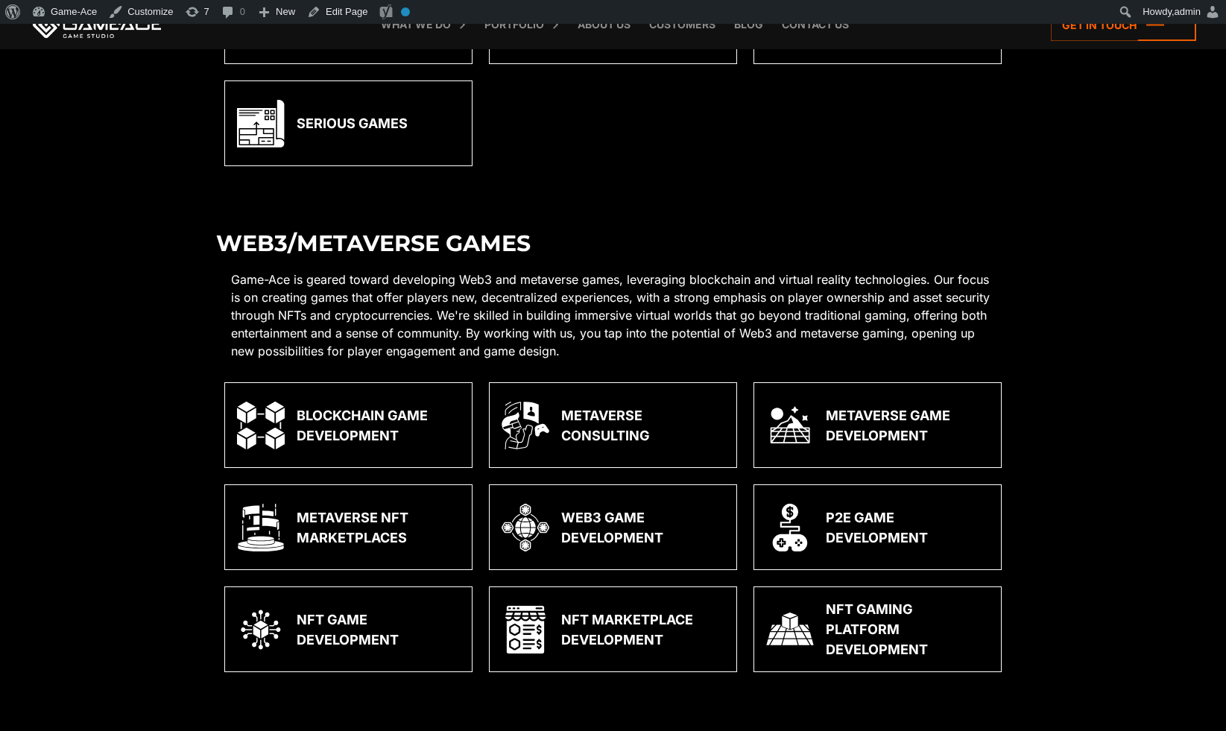
scroll to position [2396, 0]
